Goal: Information Seeking & Learning: Learn about a topic

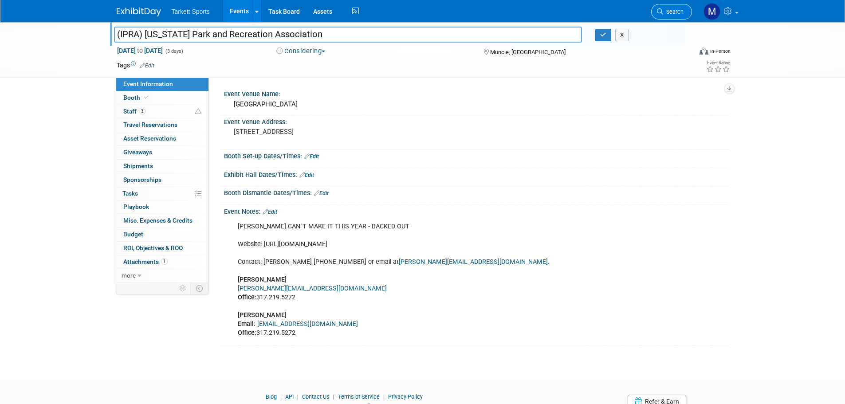
drag, startPoint x: 0, startPoint y: 0, endPoint x: 680, endPoint y: 12, distance: 680.0
click at [680, 12] on span "Search" at bounding box center [673, 11] width 20 height 7
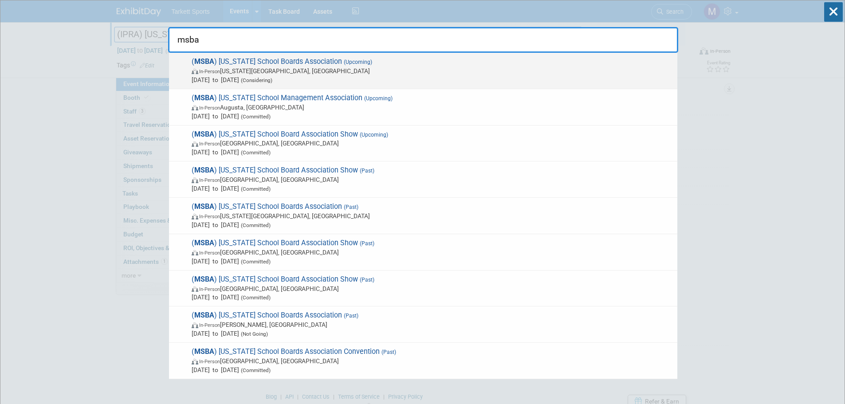
type input "msba"
click at [274, 59] on span "( MSBA ) [US_STATE] School Boards Association (Upcoming) In-Person [US_STATE][G…" at bounding box center [431, 70] width 484 height 27
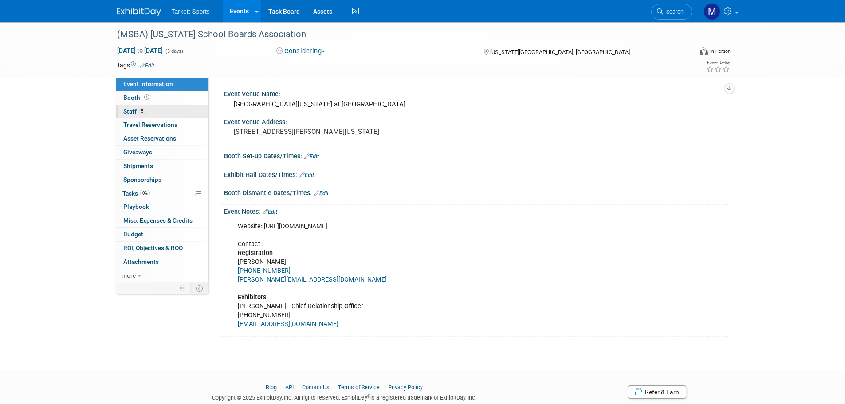
click at [167, 113] on link "5 Staff 5" at bounding box center [162, 111] width 92 height 13
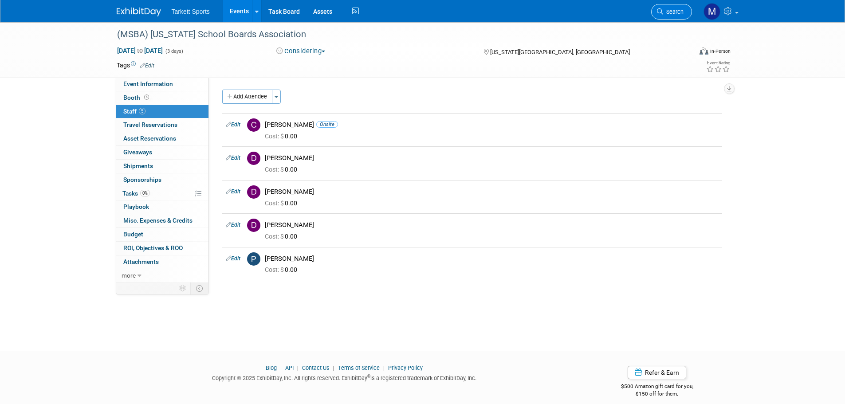
click at [682, 7] on link "Search" at bounding box center [672, 12] width 41 height 16
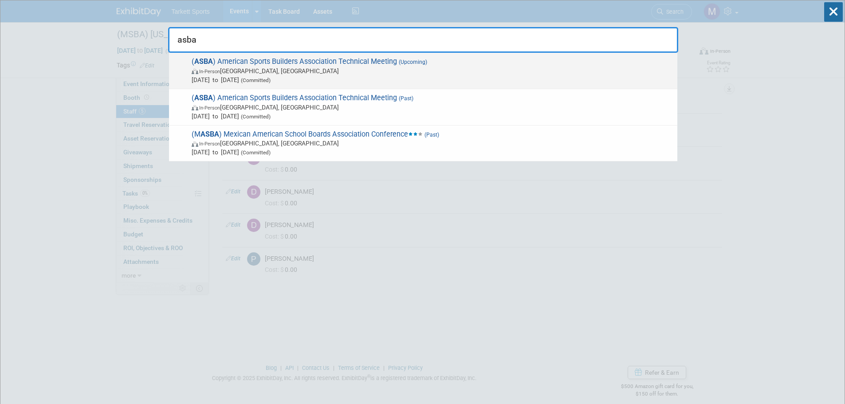
type input "asba"
click at [382, 67] on span "In-Person San Antonio, TX" at bounding box center [433, 71] width 482 height 9
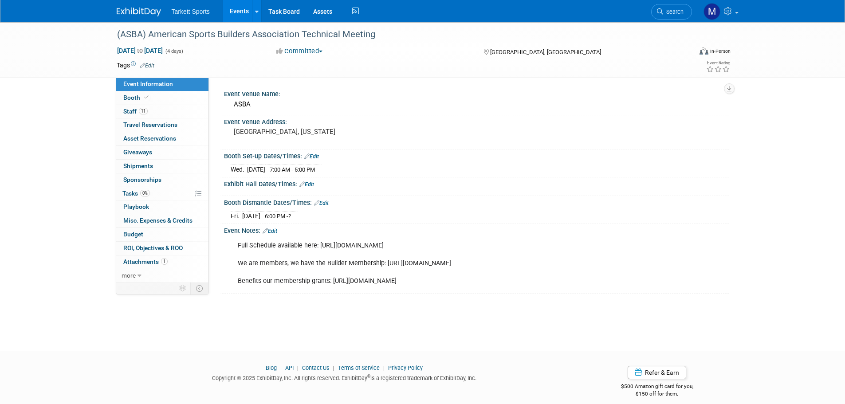
click at [300, 243] on div "Full Schedule available here: https://sportsbuilders.org/page/technicalmeeting-…" at bounding box center [432, 263] width 400 height 53
click at [323, 244] on div "Full Schedule available here: https://sportsbuilders.org/page/technicalmeeting-…" at bounding box center [432, 263] width 400 height 53
